Goal: Information Seeking & Learning: Learn about a topic

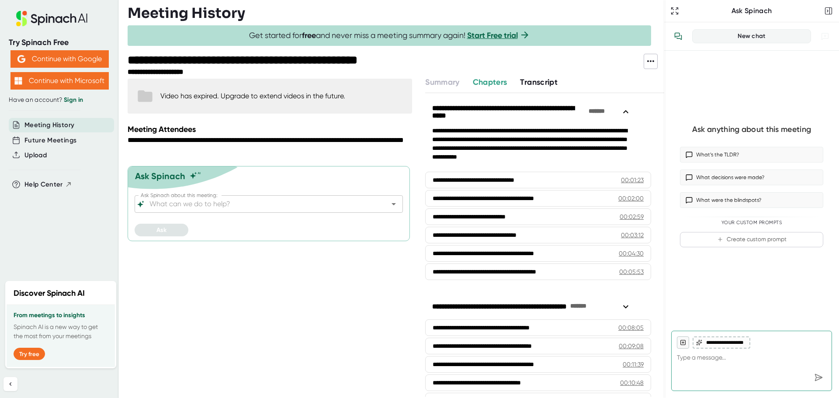
click at [541, 79] on span "Transcript" at bounding box center [539, 82] width 38 height 10
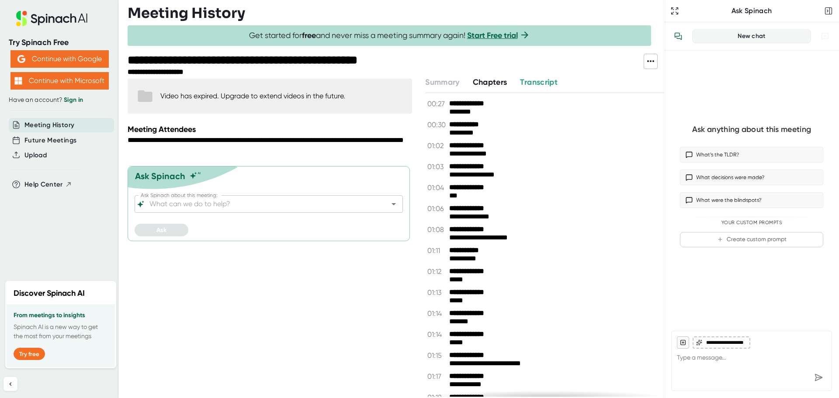
click at [542, 84] on span "Transcript" at bounding box center [539, 82] width 38 height 10
click at [499, 84] on span "Chapters" at bounding box center [490, 82] width 35 height 10
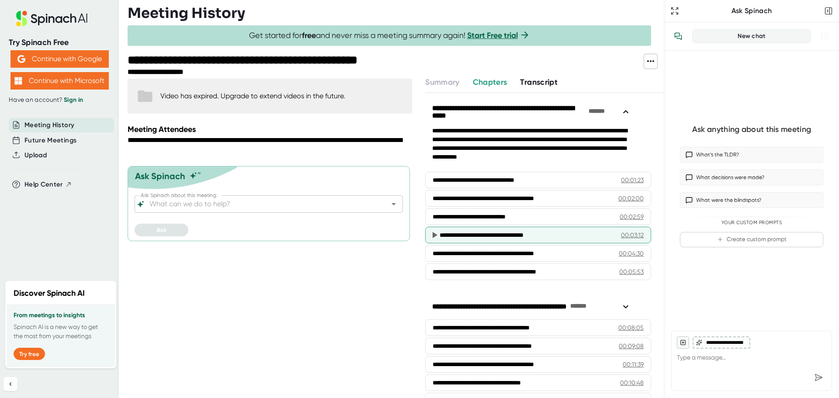
click at [482, 233] on div "**********" at bounding box center [520, 235] width 161 height 9
click at [621, 234] on div "00:03:12" at bounding box center [632, 235] width 23 height 9
click at [448, 234] on div "**********" at bounding box center [520, 235] width 161 height 9
click at [434, 235] on icon at bounding box center [435, 235] width 5 height 6
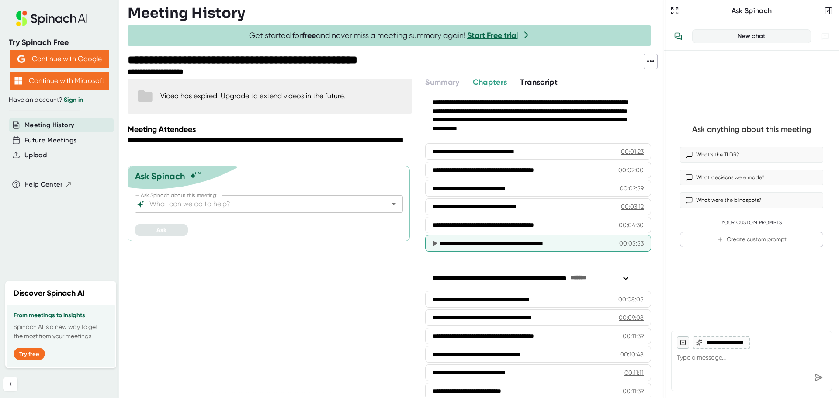
scroll to position [44, 0]
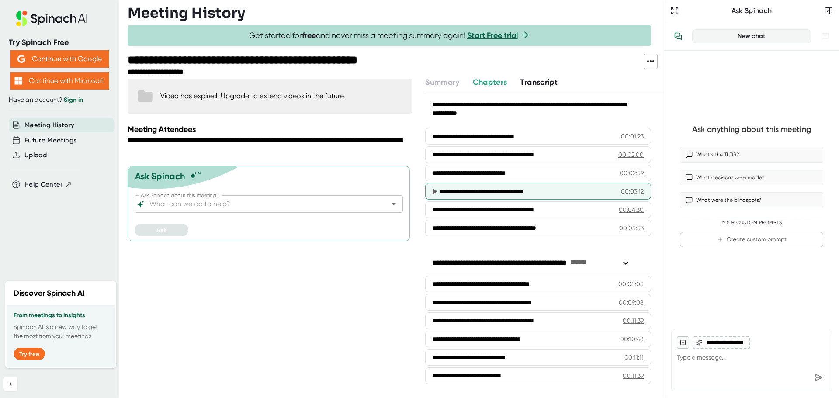
click at [496, 191] on div "**********" at bounding box center [520, 191] width 161 height 9
click at [547, 82] on span "Transcript" at bounding box center [539, 82] width 38 height 10
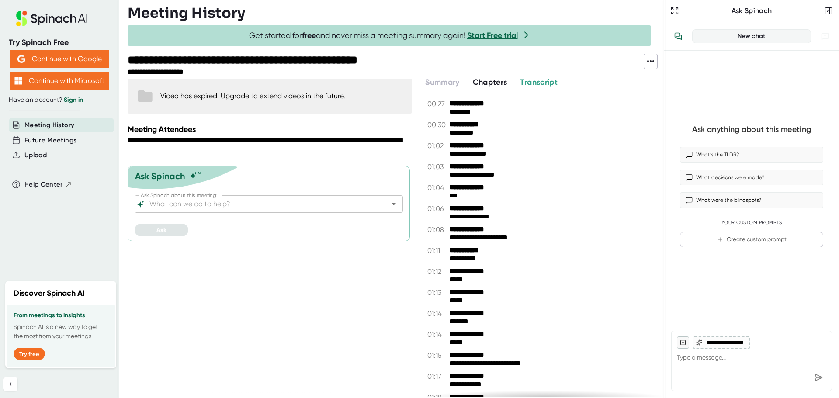
click at [498, 85] on span "Chapters" at bounding box center [490, 82] width 35 height 10
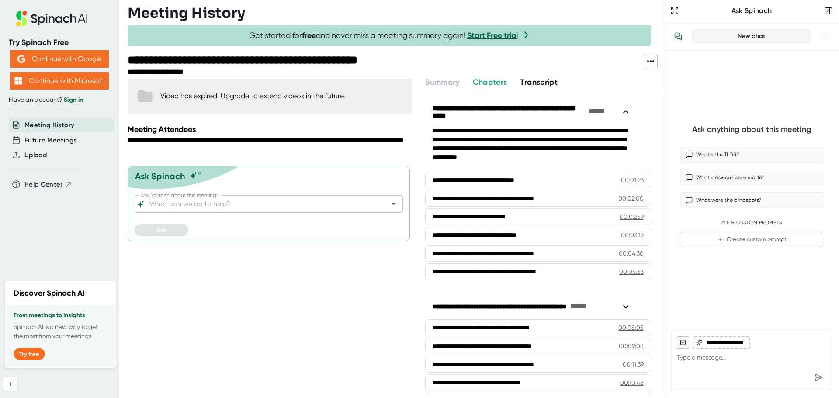
click at [528, 84] on span "Transcript" at bounding box center [539, 82] width 38 height 10
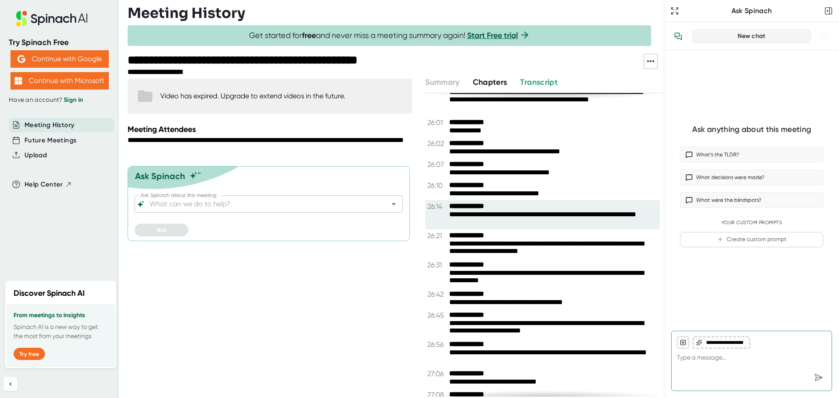
scroll to position [9924, 0]
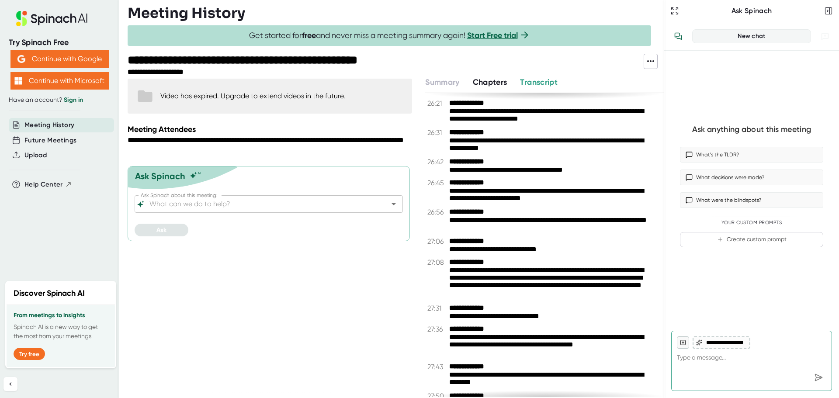
click at [42, 127] on span "Meeting History" at bounding box center [49, 125] width 50 height 10
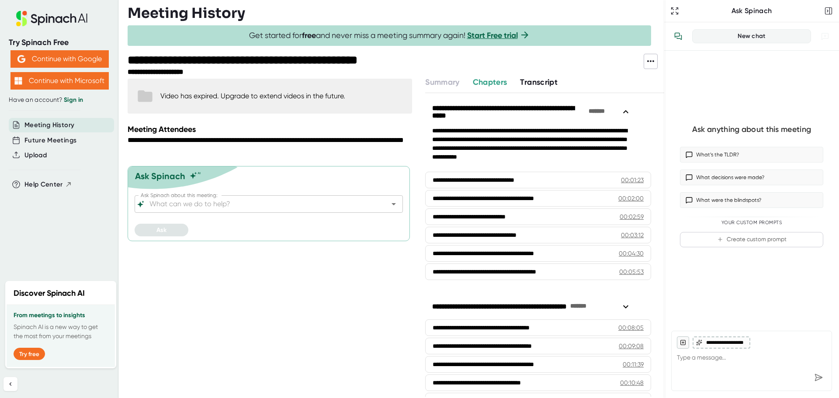
click at [38, 122] on span "Meeting History" at bounding box center [49, 125] width 50 height 10
click at [35, 123] on span "Meeting History" at bounding box center [49, 125] width 50 height 10
click at [529, 84] on span "Transcript" at bounding box center [539, 82] width 38 height 10
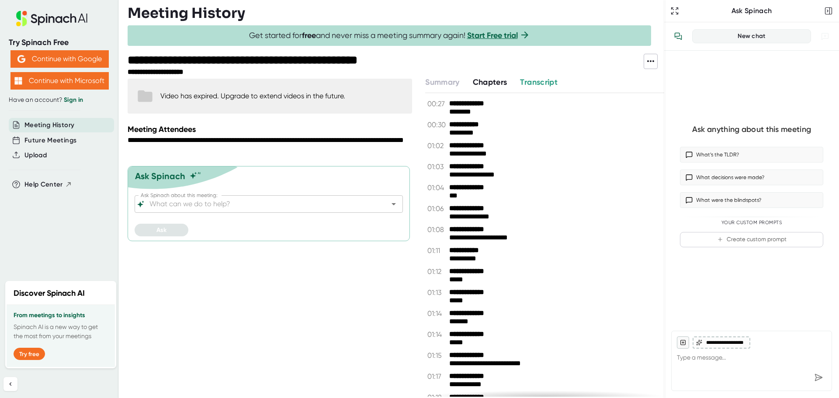
click at [469, 80] on div "Summary" at bounding box center [448, 83] width 47 height 12
click at [505, 83] on span "Chapters" at bounding box center [490, 82] width 35 height 10
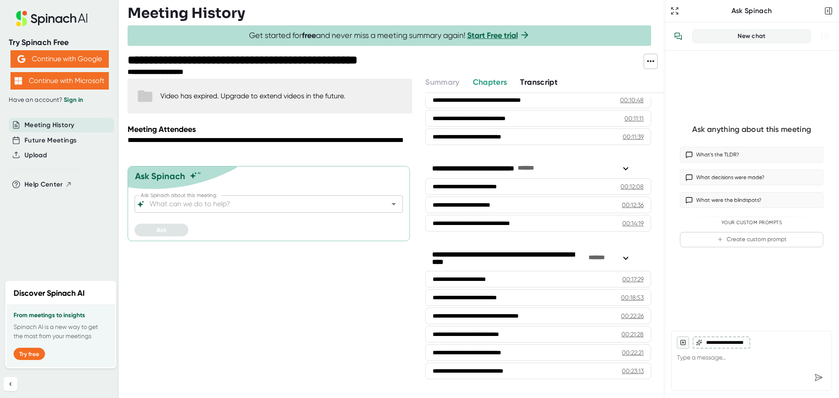
scroll to position [306, 0]
